Goal: Task Accomplishment & Management: Use online tool/utility

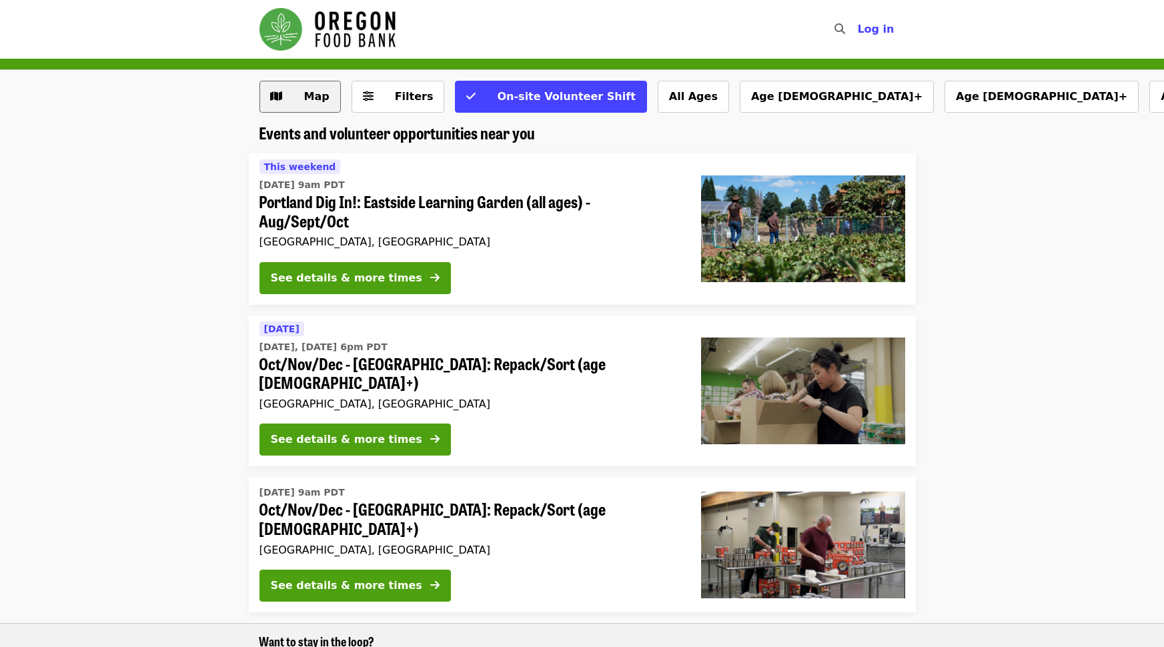
click at [314, 94] on span "Map" at bounding box center [316, 96] width 25 height 13
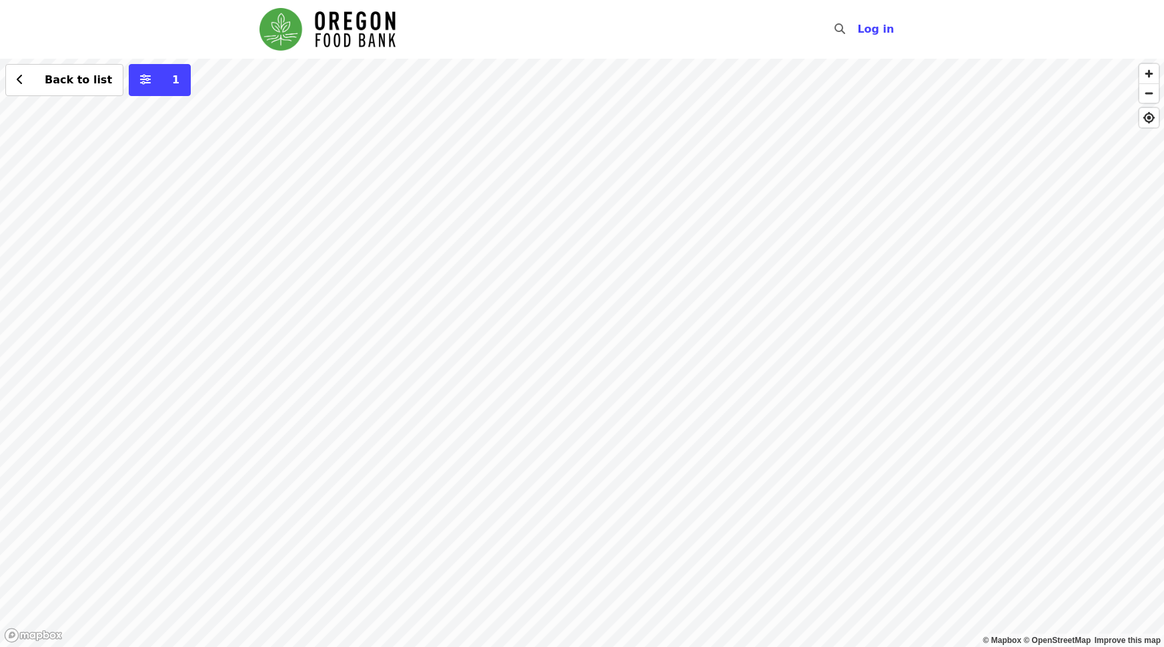
drag, startPoint x: 1031, startPoint y: 233, endPoint x: 478, endPoint y: 218, distance: 553.2
click at [478, 218] on div "Back to list 1" at bounding box center [582, 353] width 1164 height 588
click at [582, 174] on div "Back to list 1" at bounding box center [582, 353] width 1164 height 588
click at [551, 323] on div "Back to list 1" at bounding box center [582, 353] width 1164 height 588
click at [544, 373] on div "See 2 actions at this location Back to list 1" at bounding box center [582, 353] width 1164 height 588
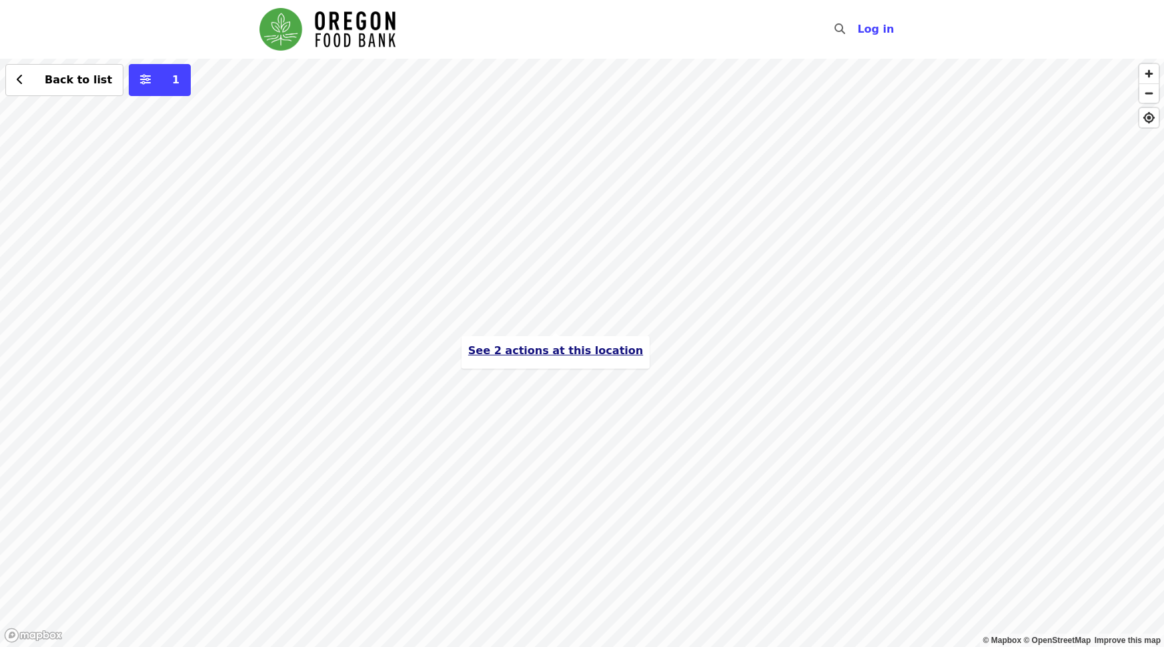
click at [544, 358] on button "See 2 actions at this location" at bounding box center [555, 351] width 175 height 16
